Goal: Information Seeking & Learning: Learn about a topic

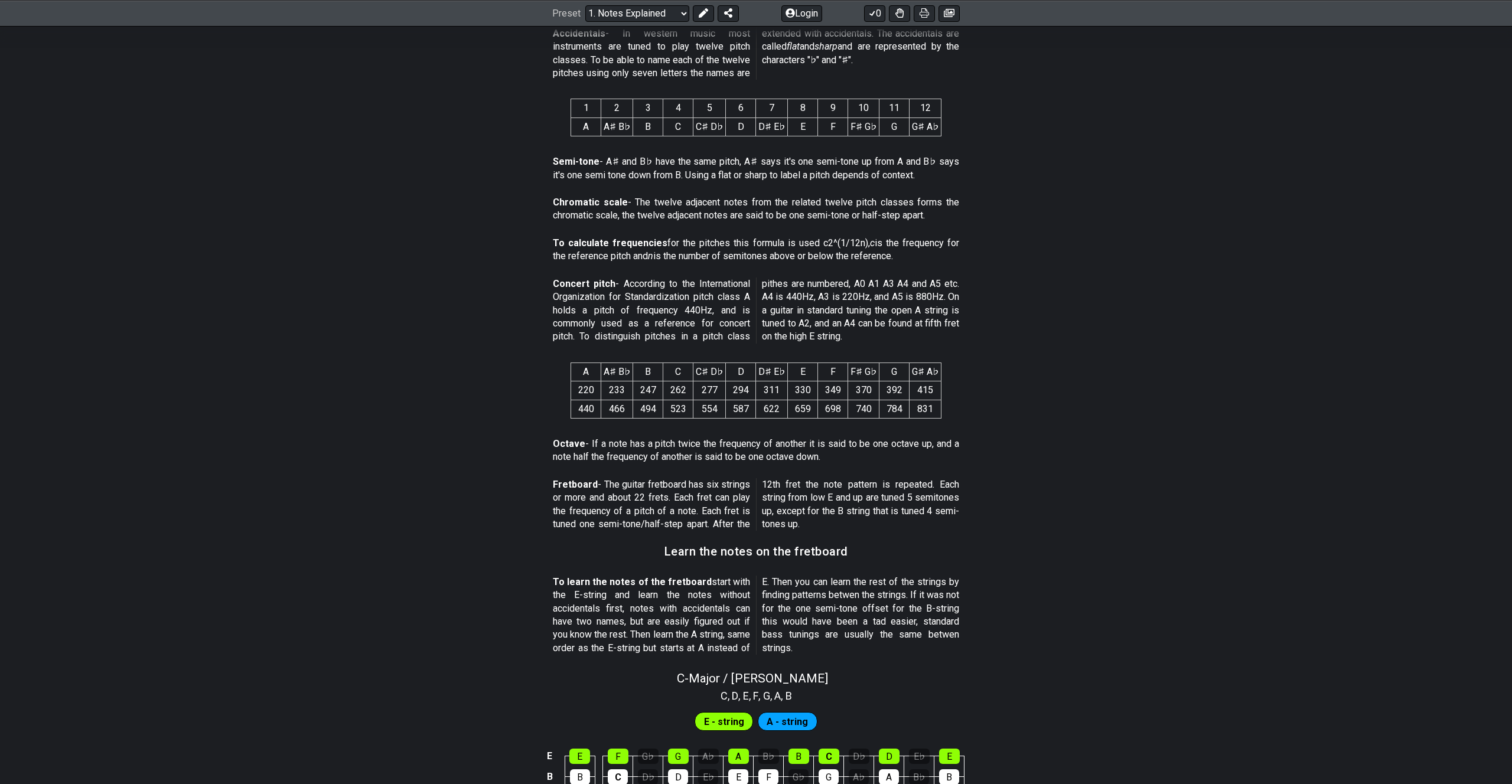
scroll to position [859, 0]
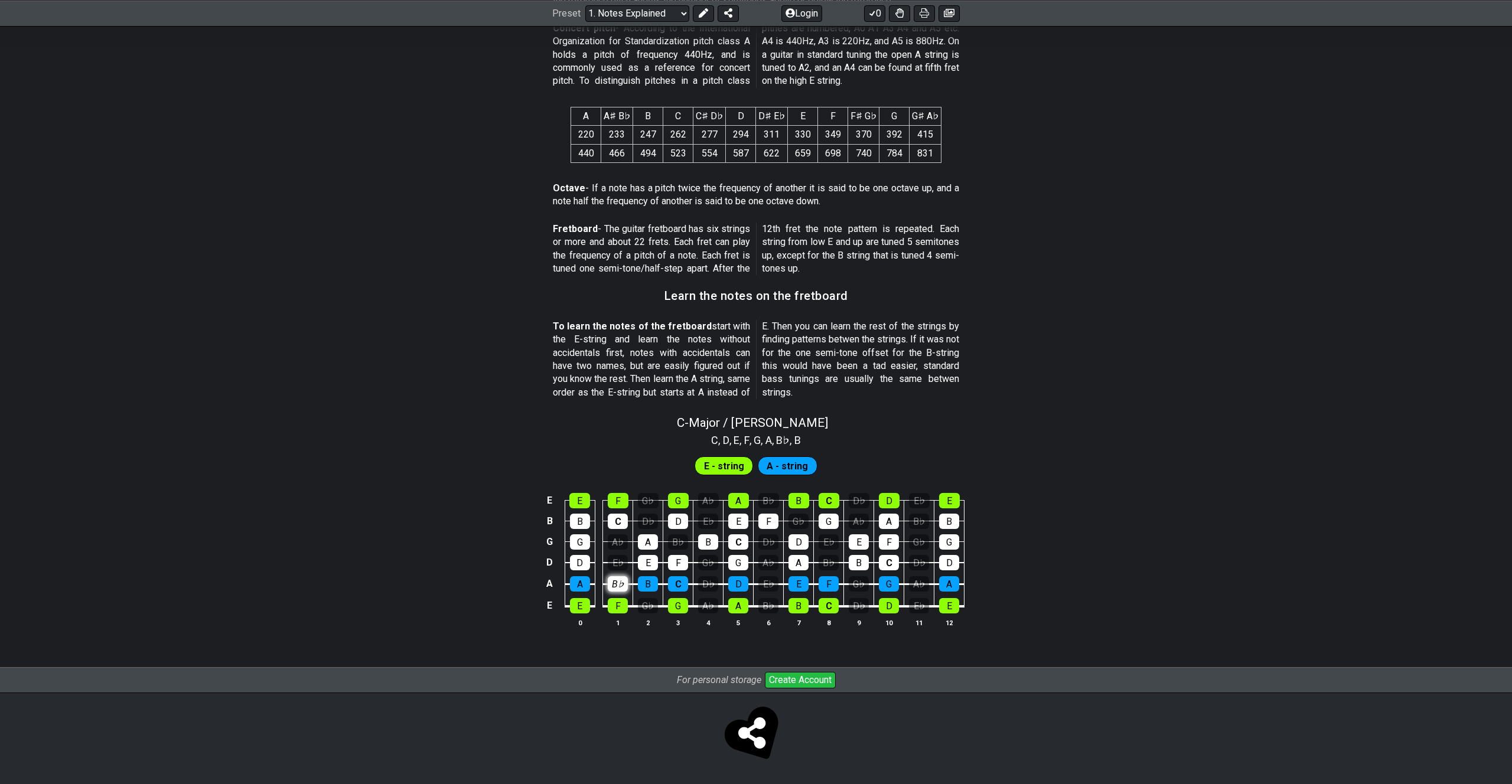
click at [623, 530] on tbody "E E F G♭ G A♭ A B♭ B C D♭ D E♭ E B B C D♭ D E♭ E F G♭ G A♭ A B♭ B G G A♭ A B♭ B…" at bounding box center [754, 550] width 422 height 139
click at [619, 544] on div "A♭" at bounding box center [617, 542] width 20 height 15
click at [618, 546] on div "A♭" at bounding box center [617, 542] width 20 height 15
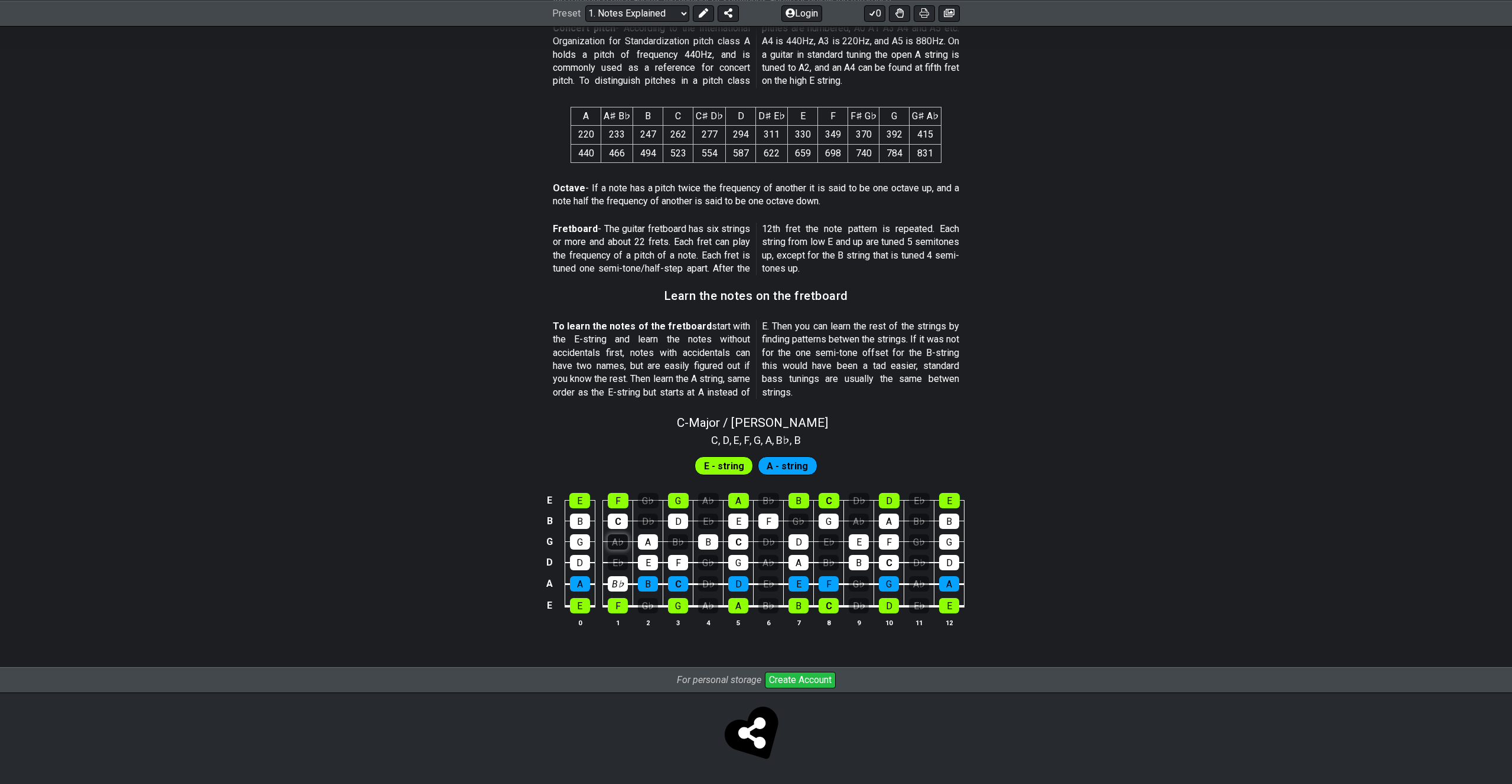
click at [618, 546] on div "A♭" at bounding box center [617, 542] width 20 height 15
click at [680, 546] on div "B♭" at bounding box center [678, 542] width 20 height 15
click at [623, 564] on div "E♭" at bounding box center [617, 563] width 20 height 15
click at [719, 560] on td "G♭" at bounding box center [709, 552] width 30 height 21
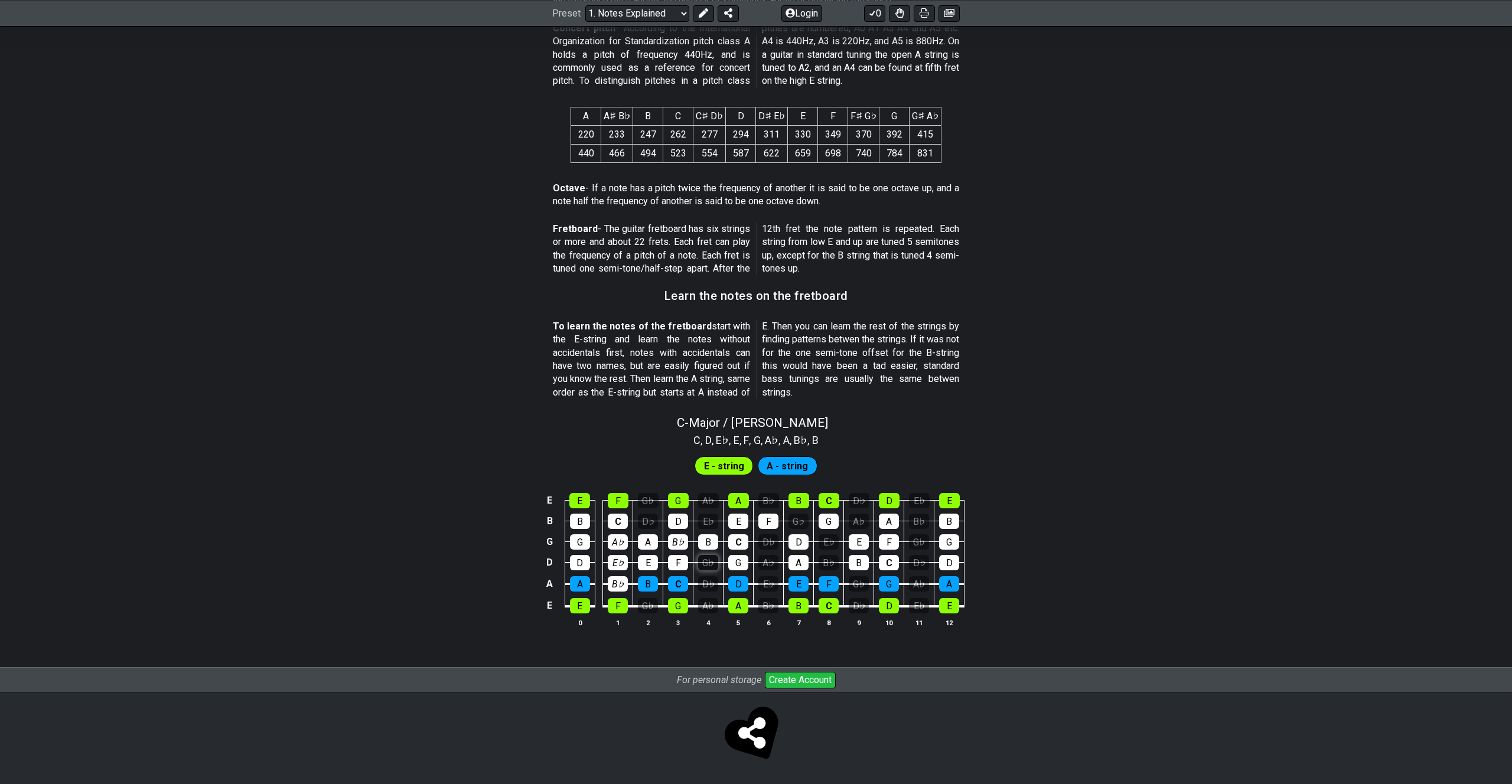
click at [707, 561] on div "G♭" at bounding box center [708, 563] width 20 height 15
click at [612, 563] on div "E♭" at bounding box center [617, 563] width 20 height 15
click at [690, 544] on td "F" at bounding box center [678, 552] width 30 height 21
click at [680, 544] on div "B♭" at bounding box center [678, 542] width 20 height 15
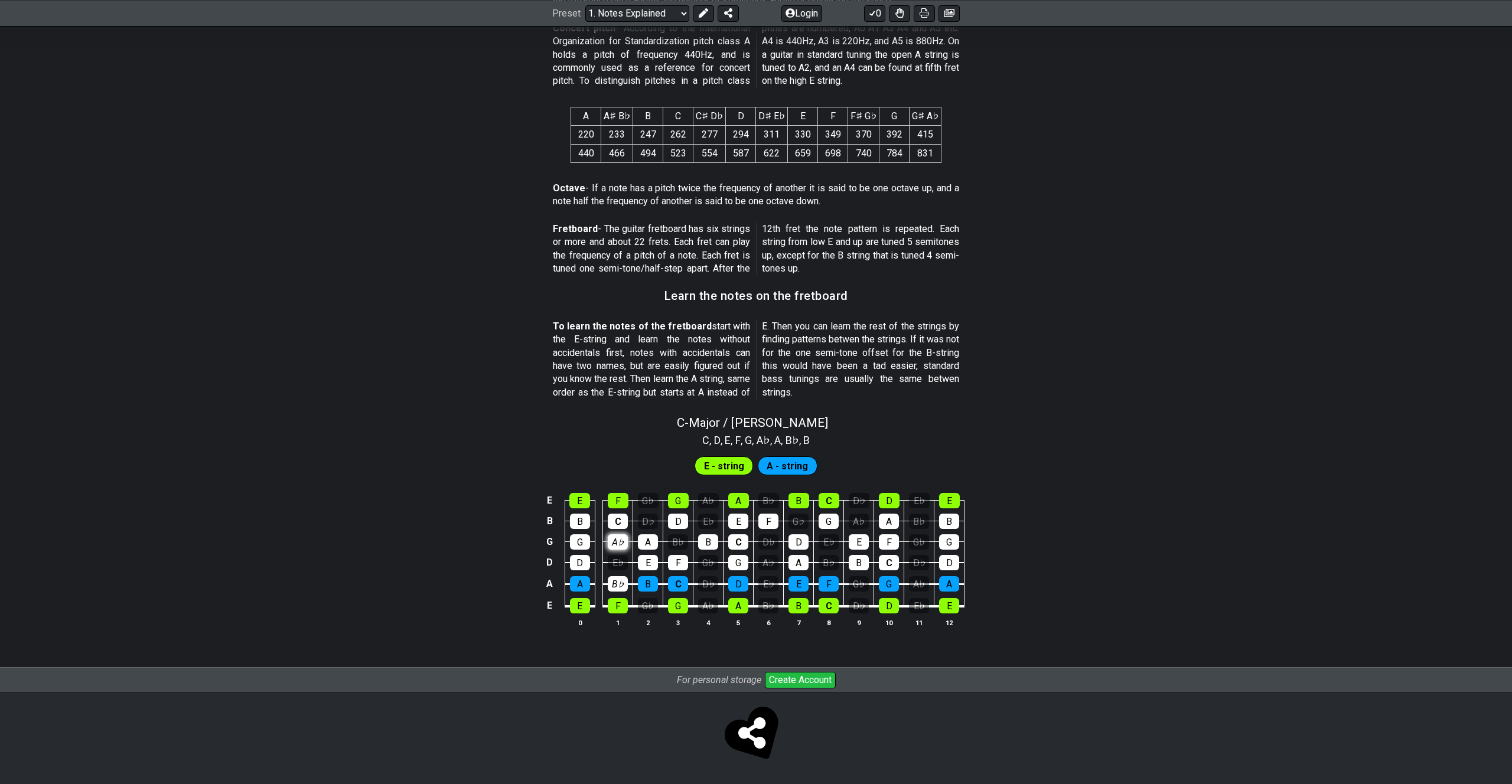
click at [614, 544] on div "A♭" at bounding box center [617, 542] width 20 height 15
click at [721, 468] on span "E - string" at bounding box center [724, 466] width 40 height 17
click at [772, 473] on span "A - string" at bounding box center [788, 466] width 41 height 17
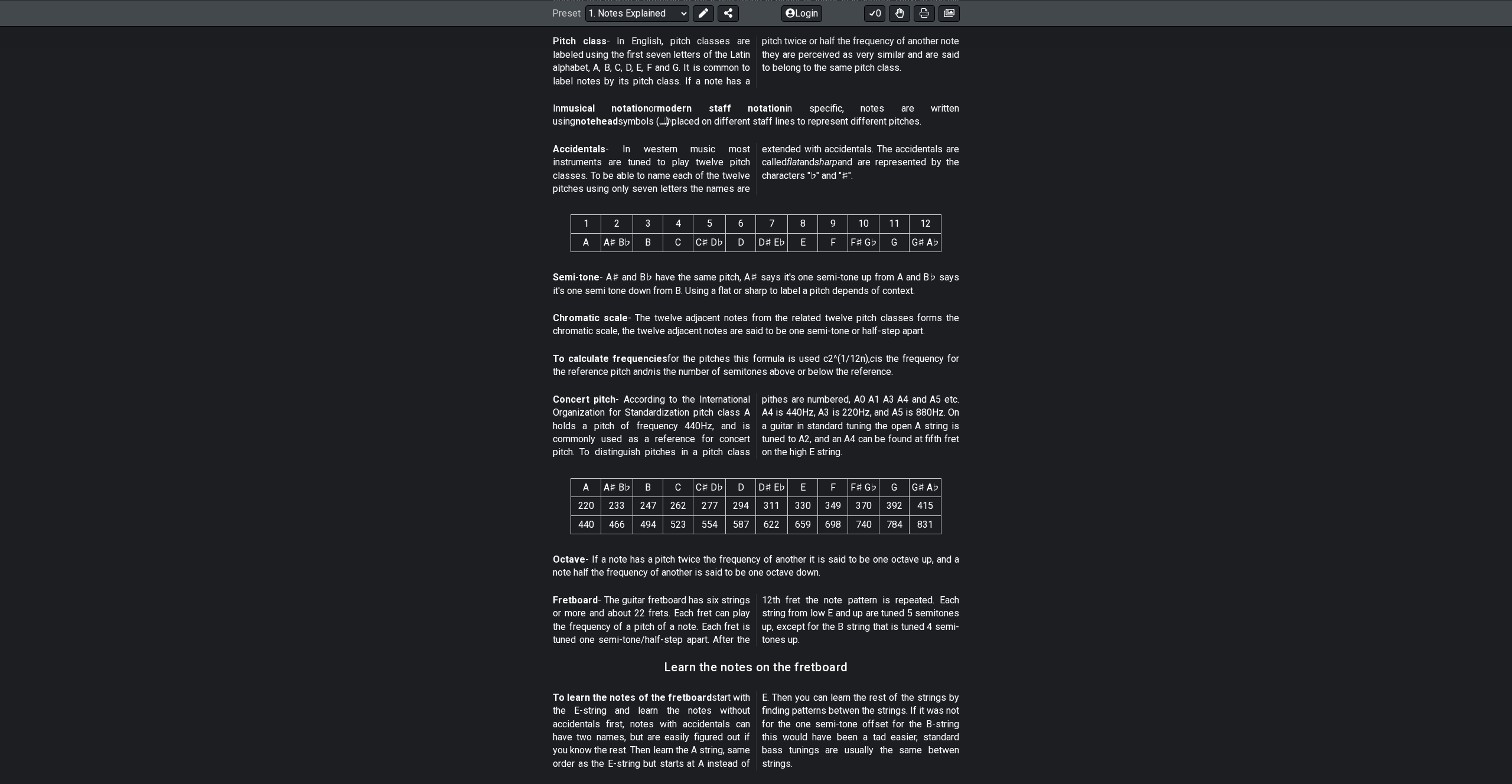
scroll to position [0, 0]
